Goal: Task Accomplishment & Management: Use online tool/utility

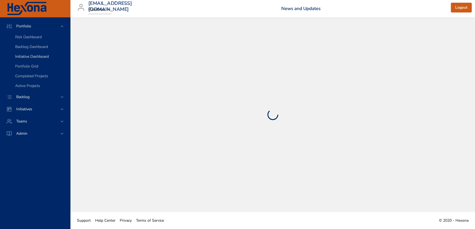
click at [24, 57] on span "Initiative Dashboard" at bounding box center [32, 56] width 34 height 5
click at [22, 97] on span "Backlog" at bounding box center [23, 96] width 22 height 5
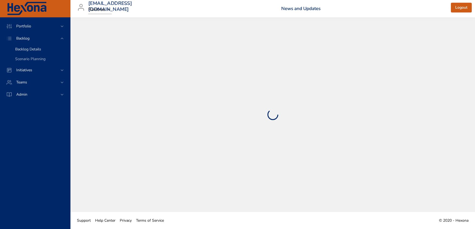
click at [29, 48] on span "Backlog Details" at bounding box center [28, 49] width 26 height 5
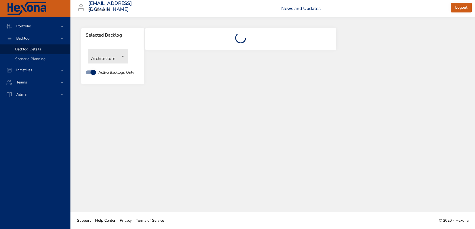
click at [121, 59] on body "Portfolio Backlog Backlog Details Scenario Planning Initiatives Teams Admin [PE…" at bounding box center [237, 114] width 475 height 229
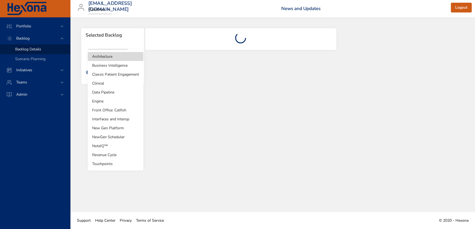
click at [102, 146] on li "NoteIQ™" at bounding box center [116, 146] width 56 height 9
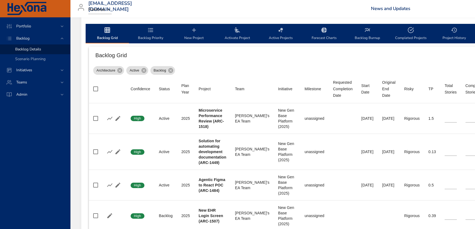
scroll to position [194, 0]
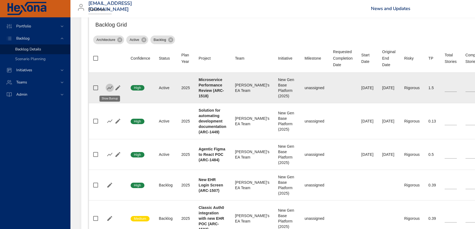
click at [109, 88] on icon "button" at bounding box center [109, 88] width 5 height 4
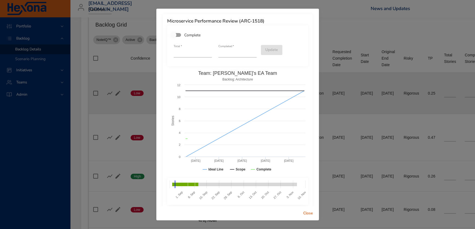
type input "**"
type input "*"
type input "**"
type input "*"
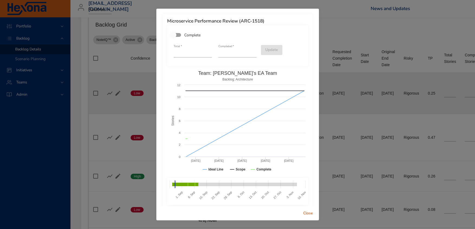
type input "*"
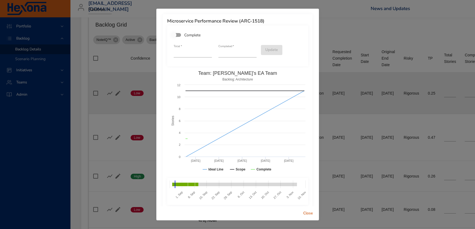
type input "*"
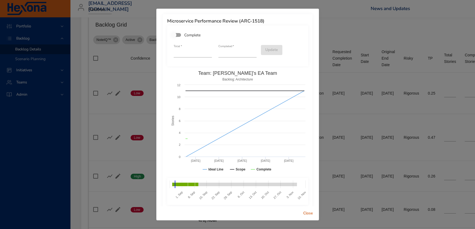
click at [338, 32] on div "Microservice Performance Review (ARC-1518) Complete Total   * ** Completed   * …" at bounding box center [237, 114] width 475 height 229
click at [343, 45] on div "Microservice Performance Review (ARC-1518) Complete Total   * ** Completed   * …" at bounding box center [237, 114] width 475 height 229
click at [307, 216] on span "Close" at bounding box center [308, 213] width 13 height 7
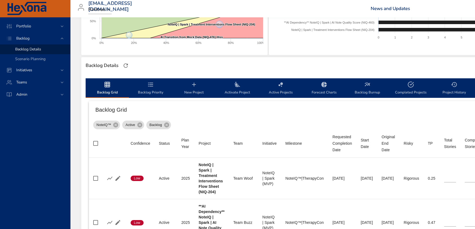
scroll to position [121, 0]
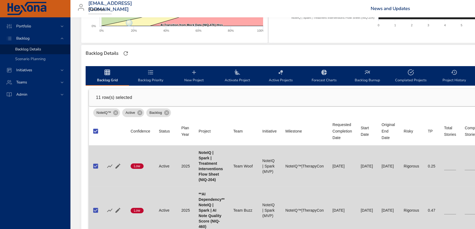
click at [356, 73] on span "Backlog Burnup" at bounding box center [367, 76] width 37 height 14
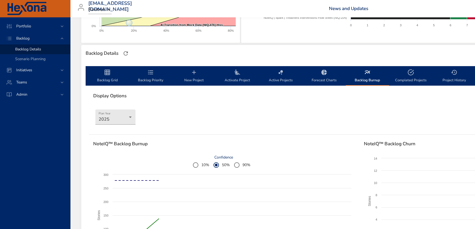
click at [368, 76] on span "Backlog Burnup" at bounding box center [367, 76] width 37 height 14
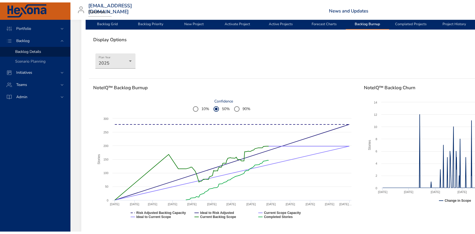
scroll to position [203, 0]
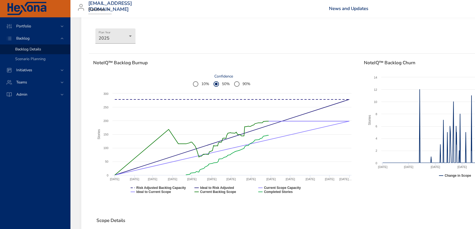
click at [330, 198] on rect at bounding box center [223, 145] width 261 height 108
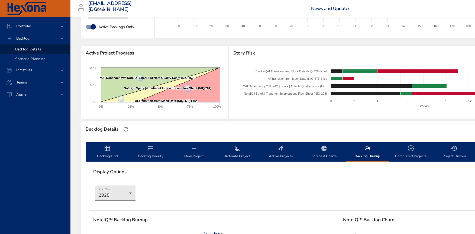
scroll to position [0, 0]
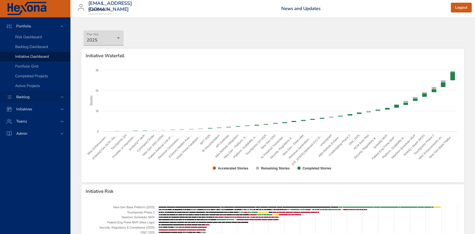
click at [25, 96] on span "Backlog" at bounding box center [23, 96] width 22 height 5
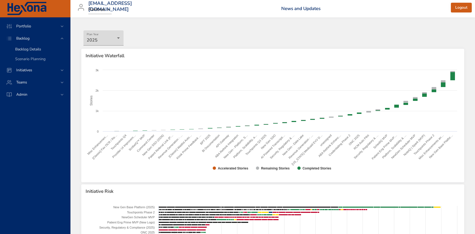
click at [25, 50] on span "Backlog Details" at bounding box center [28, 49] width 26 height 5
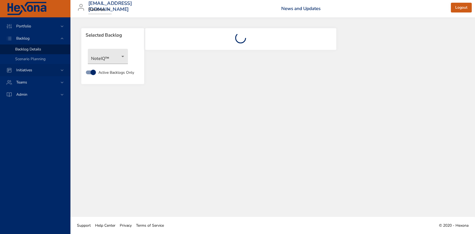
click at [21, 69] on span "Initiatives" at bounding box center [24, 70] width 25 height 5
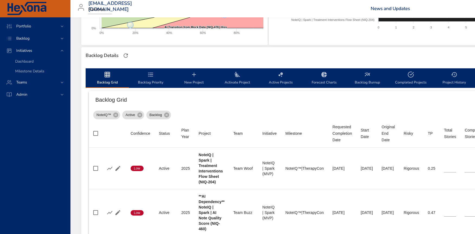
scroll to position [128, 0]
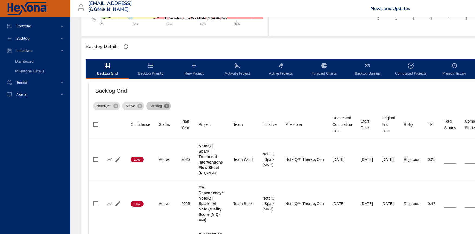
click at [166, 106] on icon at bounding box center [167, 106] width 6 height 6
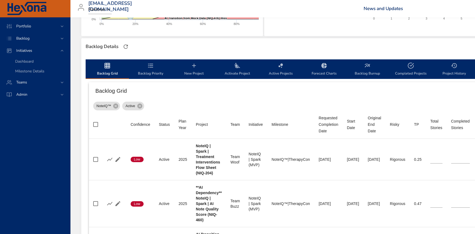
drag, startPoint x: 167, startPoint y: 104, endPoint x: 176, endPoint y: 102, distance: 9.5
click at [167, 104] on div "NoteIQ™ Active" at bounding box center [355, 105] width 524 height 11
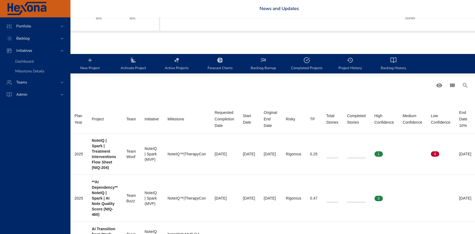
scroll to position [134, 200]
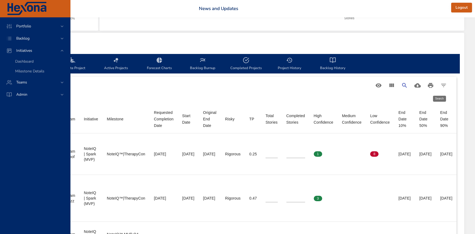
click at [404, 86] on icon "Search" at bounding box center [404, 85] width 5 height 5
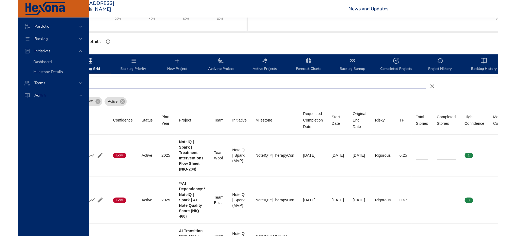
scroll to position [134, 0]
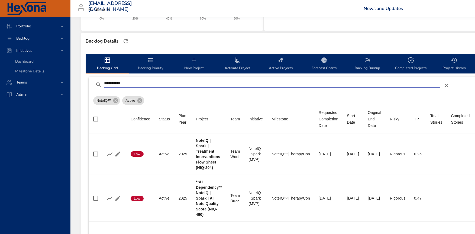
type input "**********"
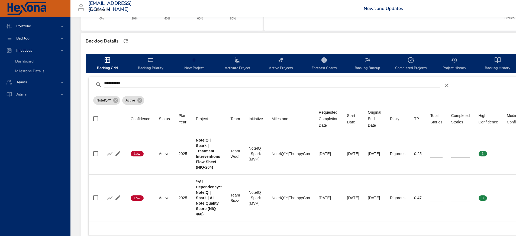
click at [176, 104] on div "NoteIQ™ Active" at bounding box center [355, 99] width 524 height 11
click at [141, 86] on input "**********" at bounding box center [272, 83] width 336 height 9
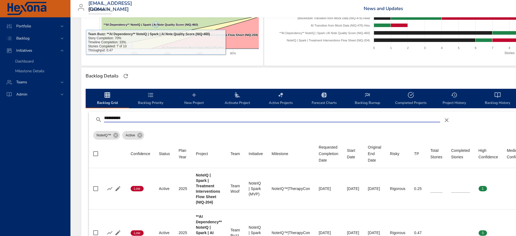
scroll to position [102, 0]
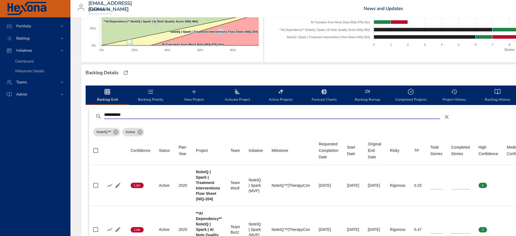
drag, startPoint x: 133, startPoint y: 116, endPoint x: 70, endPoint y: 110, distance: 63.5
click at [70, 110] on div "Portfolio Backlog Initiatives Dashboard Milestone Details Teams Admin [PERSON_N…" at bounding box center [258, 102] width 516 height 408
type input "**********"
click at [197, 134] on div "NoteIQ™ Active" at bounding box center [355, 131] width 524 height 11
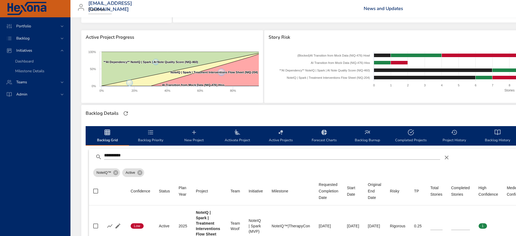
scroll to position [60, 0]
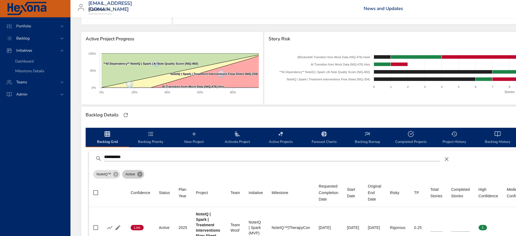
click at [139, 175] on icon at bounding box center [140, 175] width 6 height 6
type input "*"
type input "**"
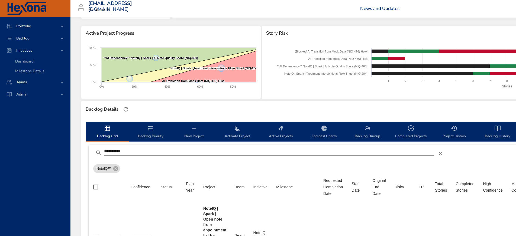
scroll to position [66, 0]
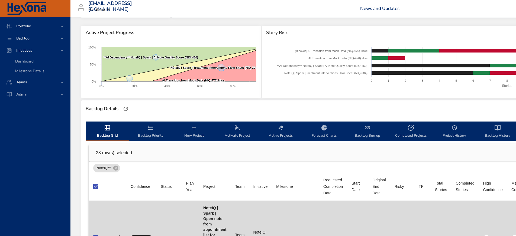
click at [369, 128] on icon "backlog-tab" at bounding box center [367, 128] width 7 height 7
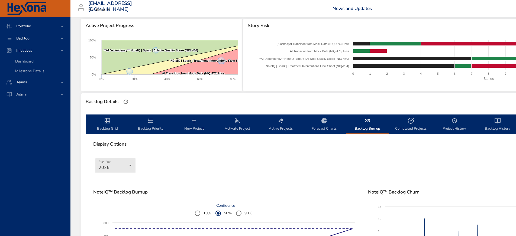
scroll to position [71, 0]
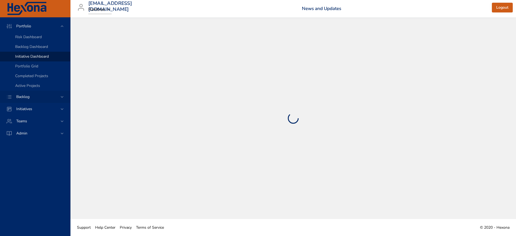
click at [43, 97] on div "Backlog" at bounding box center [35, 97] width 47 height 6
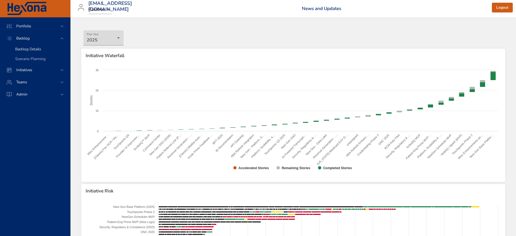
click at [25, 47] on span "Backlog Details" at bounding box center [28, 49] width 26 height 5
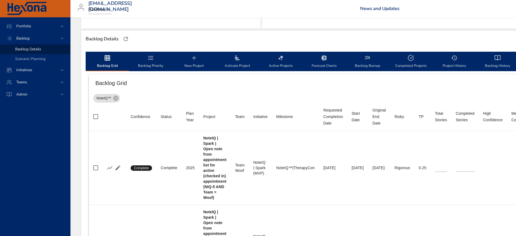
scroll to position [142, 0]
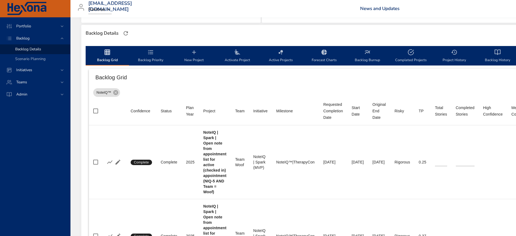
click at [176, 93] on div "NoteIQ™" at bounding box center [351, 91] width 517 height 11
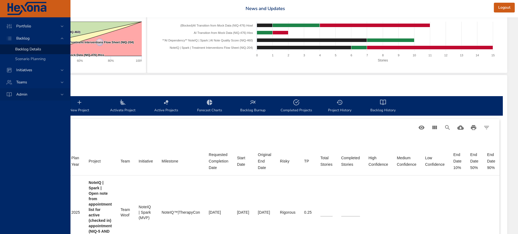
scroll to position [92, 128]
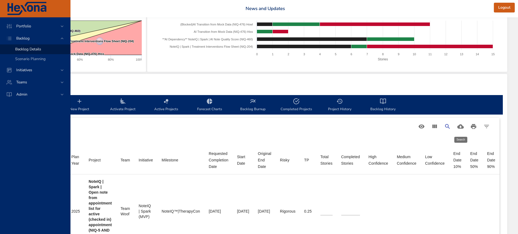
click at [445, 128] on icon "Search" at bounding box center [447, 126] width 7 height 7
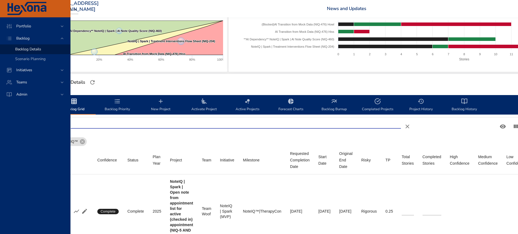
scroll to position [92, 0]
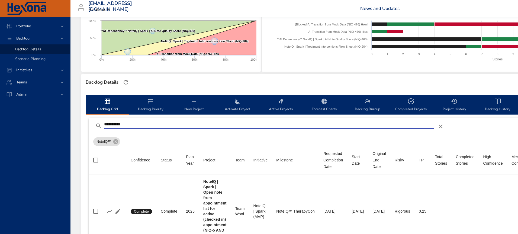
type input "**********"
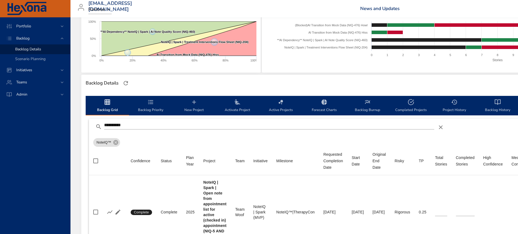
click at [213, 145] on div "NoteIQ™" at bounding box center [351, 141] width 517 height 11
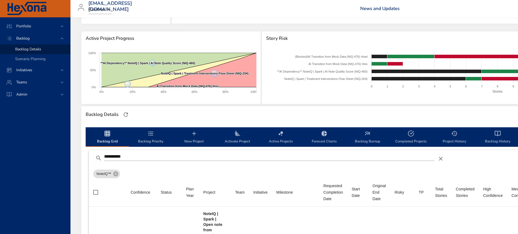
scroll to position [24, 0]
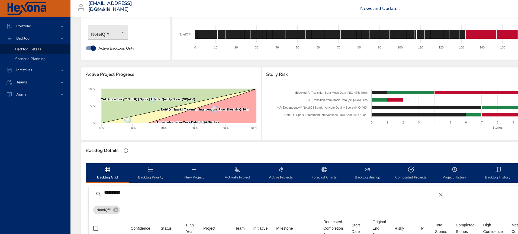
click at [214, 145] on div "Backlog Details" at bounding box center [351, 150] width 541 height 17
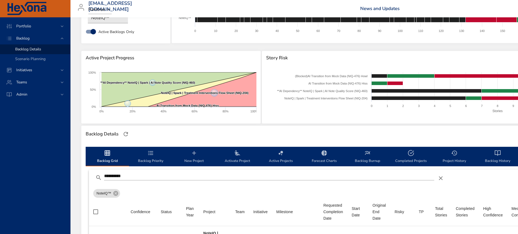
scroll to position [60, 0]
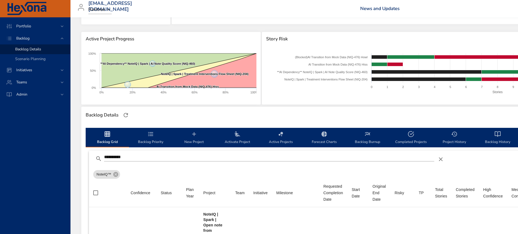
click at [166, 172] on div "NoteIQ™" at bounding box center [351, 173] width 517 height 11
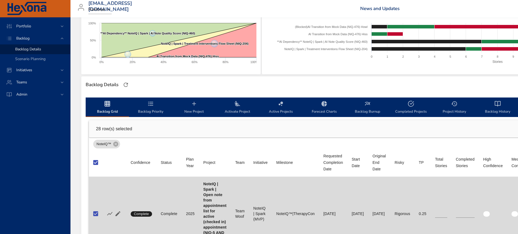
scroll to position [95, 0]
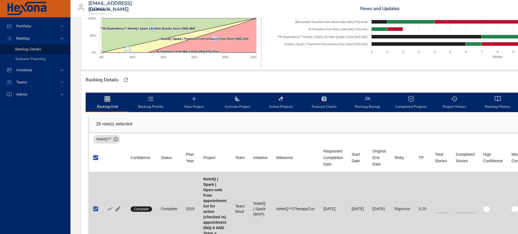
click at [368, 101] on icon "backlog-tab" at bounding box center [367, 99] width 7 height 7
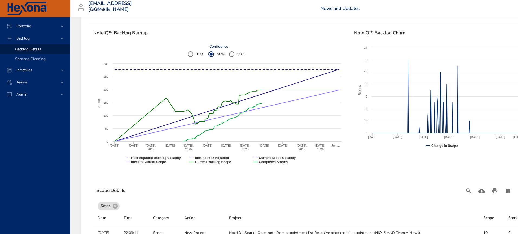
scroll to position [306, 0]
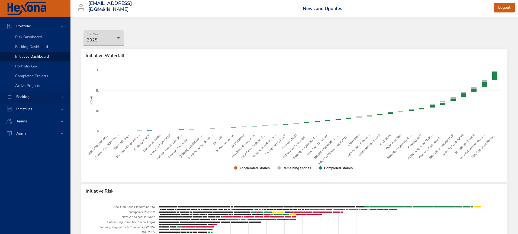
click at [24, 98] on span "Backlog" at bounding box center [23, 96] width 22 height 5
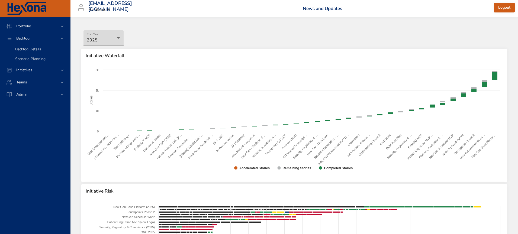
click at [24, 47] on span "Backlog Details" at bounding box center [28, 49] width 26 height 5
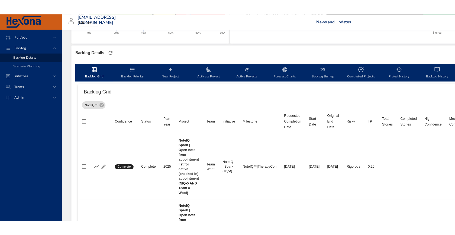
scroll to position [131, 128]
